Goal: Information Seeking & Learning: Find contact information

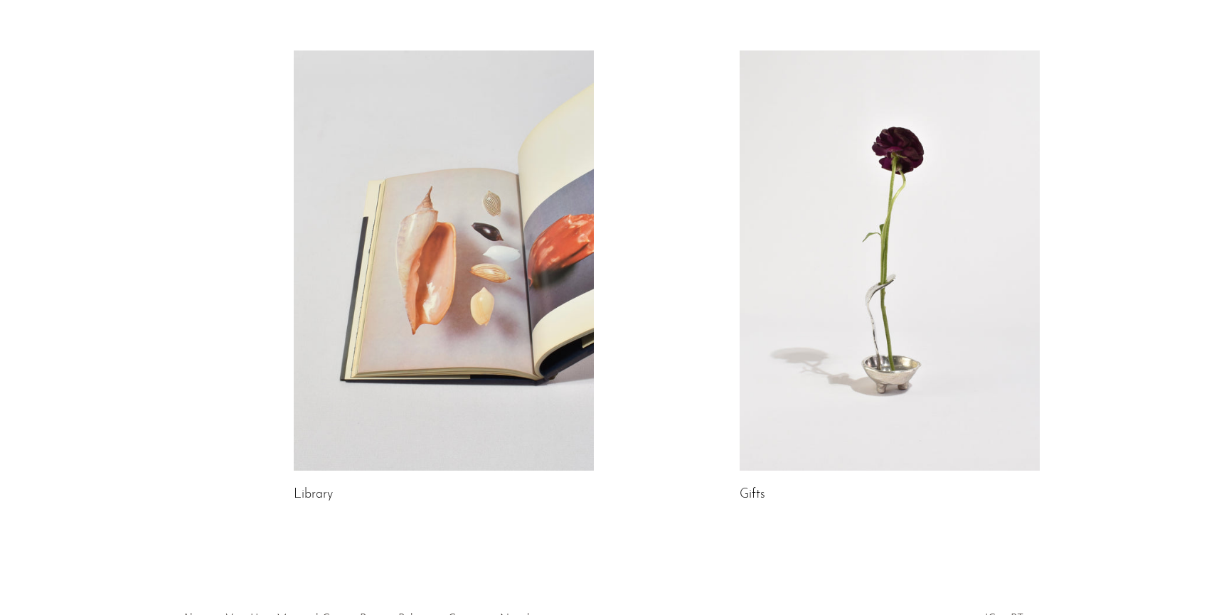
scroll to position [767, 0]
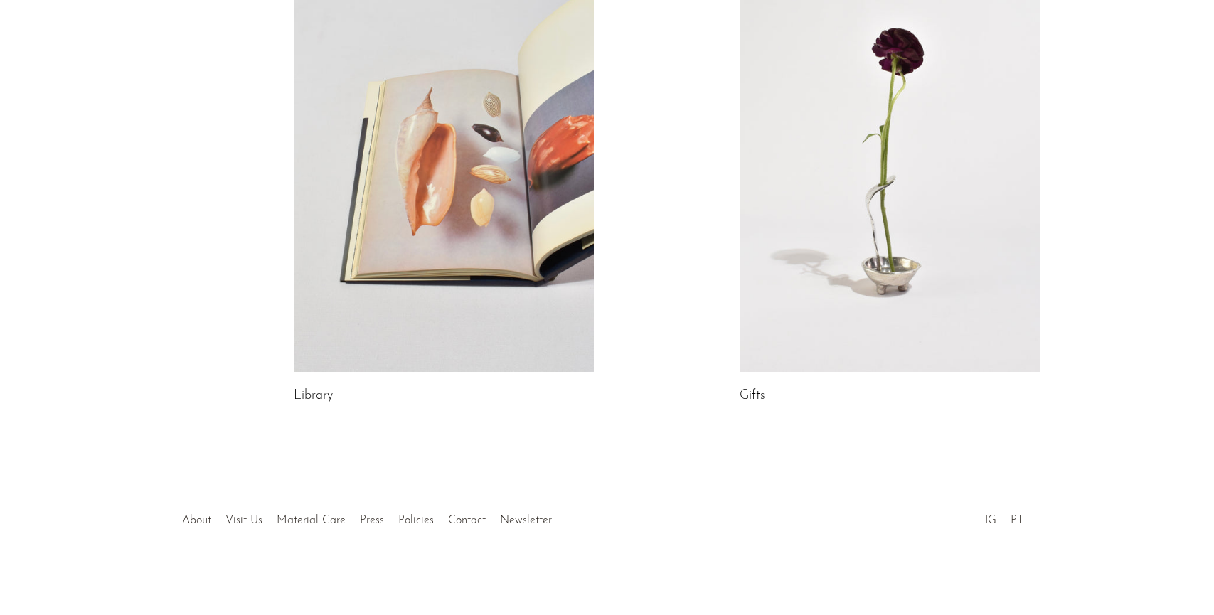
click at [462, 513] on li "Contact" at bounding box center [467, 521] width 52 height 18
click at [462, 516] on link "Contact" at bounding box center [467, 520] width 38 height 11
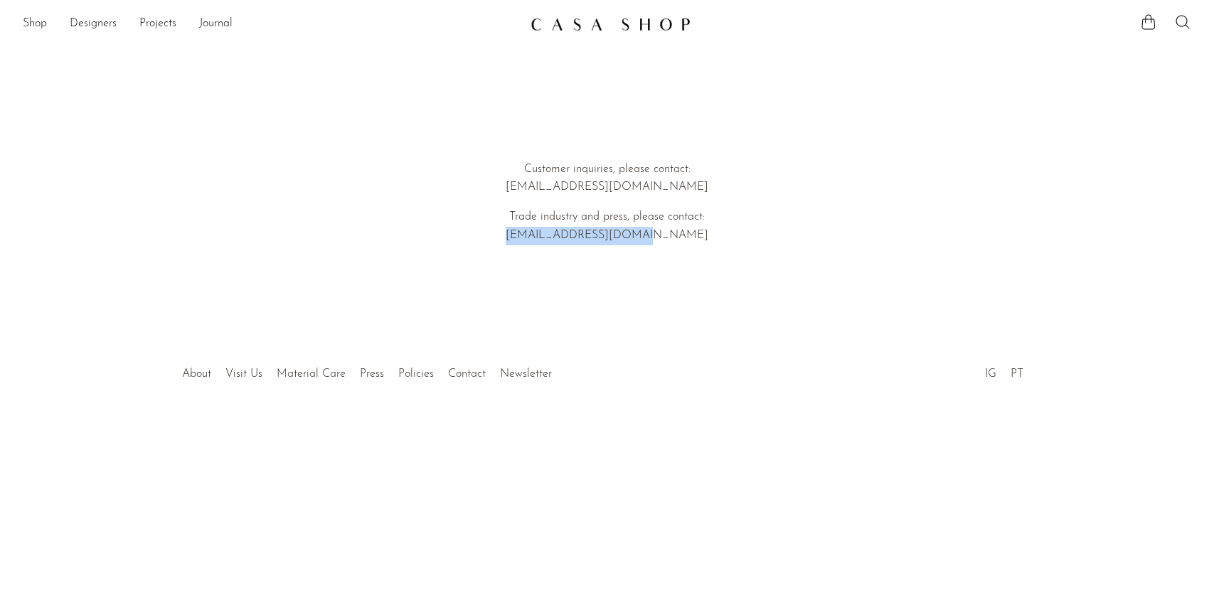
drag, startPoint x: 678, startPoint y: 233, endPoint x: 515, endPoint y: 241, distance: 163.8
click at [515, 241] on p "Trade industry and press, please contact: [EMAIL_ADDRESS][DOMAIN_NAME]" at bounding box center [607, 226] width 407 height 36
copy p "[EMAIL_ADDRESS][DOMAIN_NAME]"
